Goal: Find specific page/section: Find specific page/section

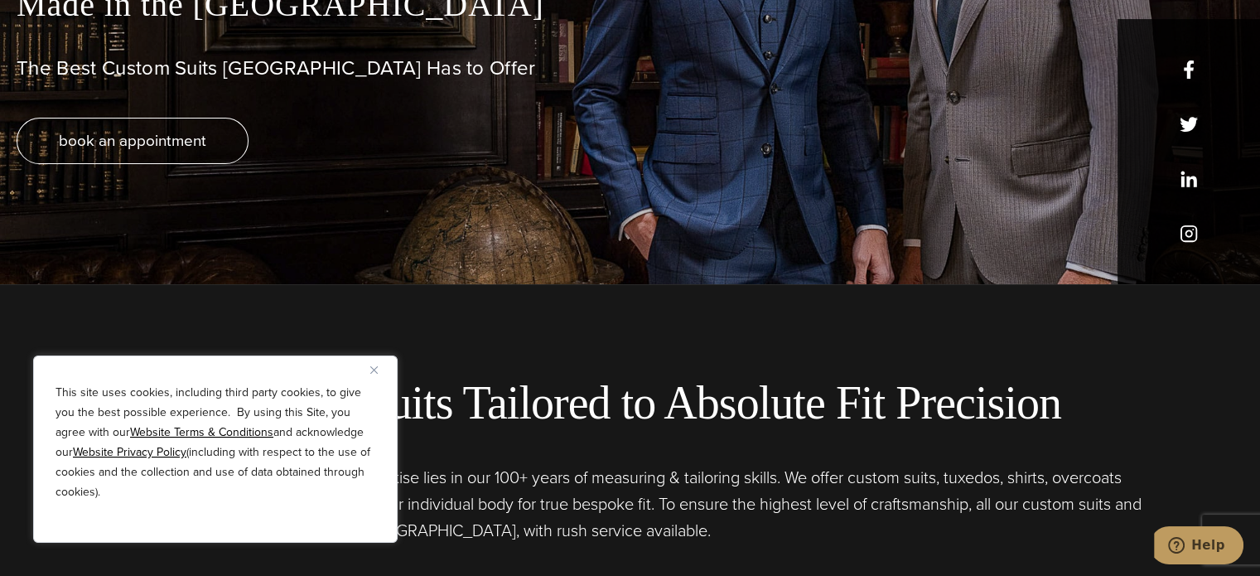
scroll to position [293, 0]
click at [374, 371] on img "Close" at bounding box center [373, 369] width 7 height 7
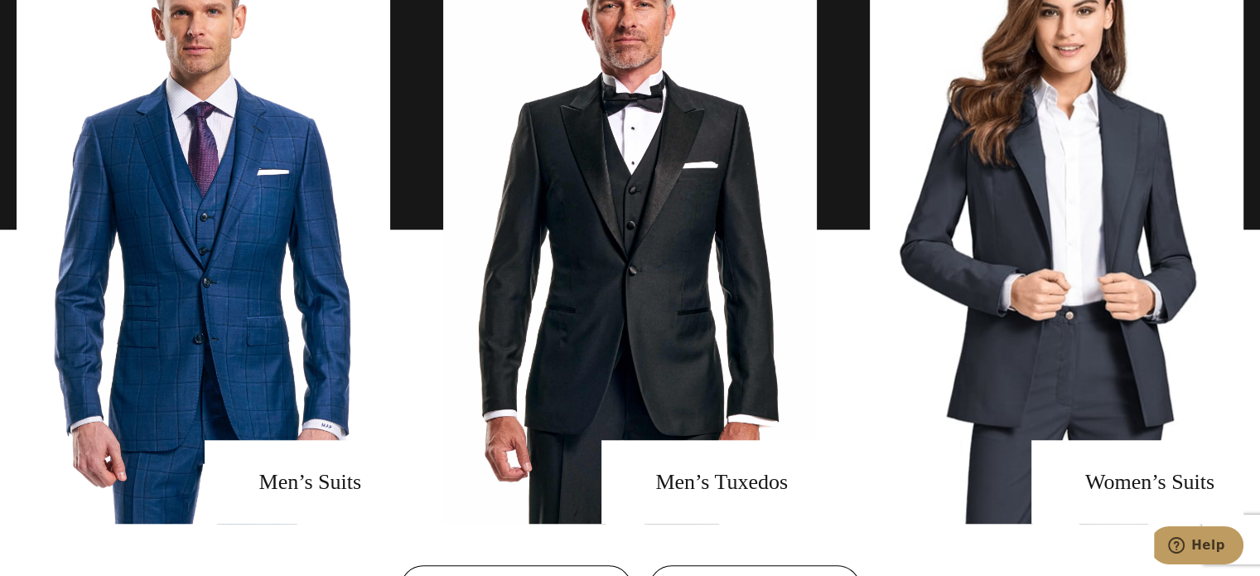
scroll to position [1195, 0]
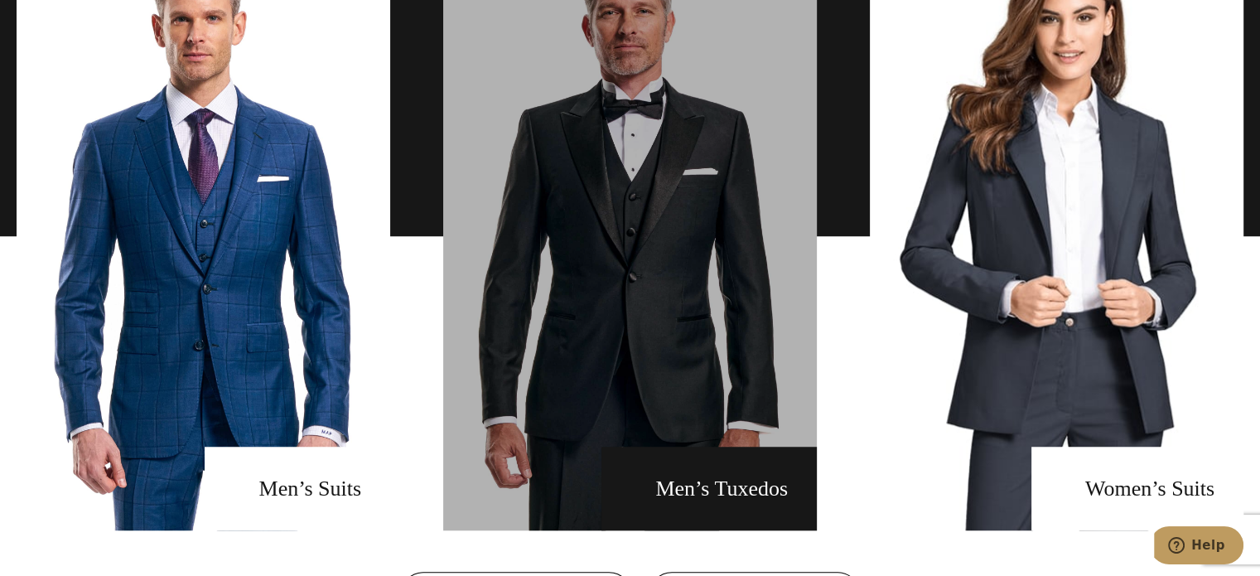
click at [637, 327] on link "men's tuxedos" at bounding box center [630, 236] width 374 height 588
